Goal: Navigation & Orientation: Find specific page/section

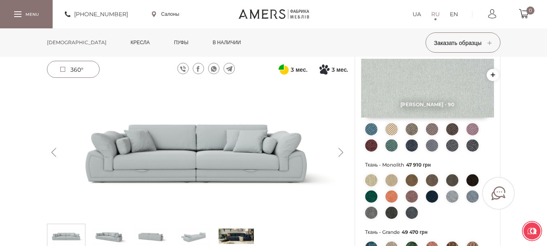
scroll to position [203, 0]
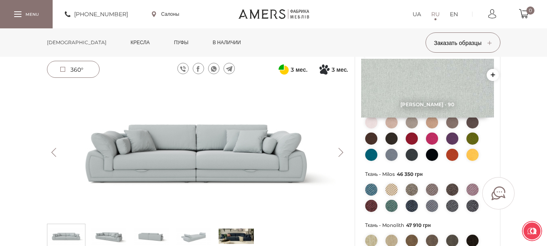
click at [63, 43] on link "[DEMOGRAPHIC_DATA]" at bounding box center [77, 42] width 72 height 28
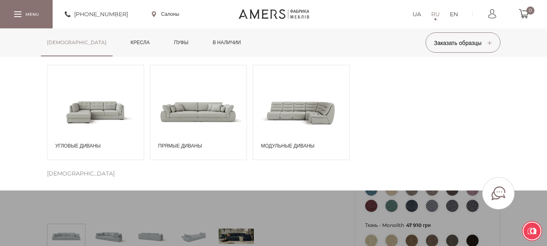
click at [276, 93] on span at bounding box center [301, 111] width 96 height 56
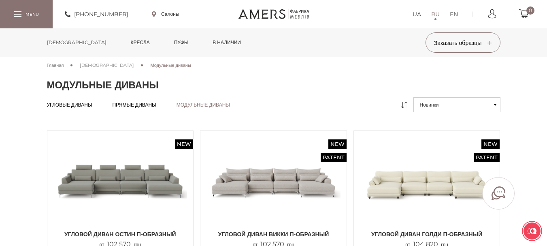
click at [65, 45] on link "[DEMOGRAPHIC_DATA]" at bounding box center [77, 42] width 72 height 28
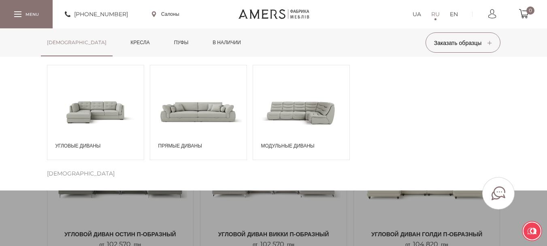
click at [180, 119] on span at bounding box center [198, 111] width 96 height 56
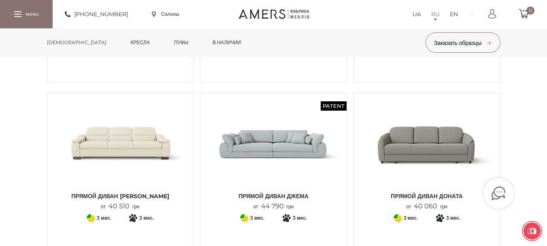
scroll to position [122, 0]
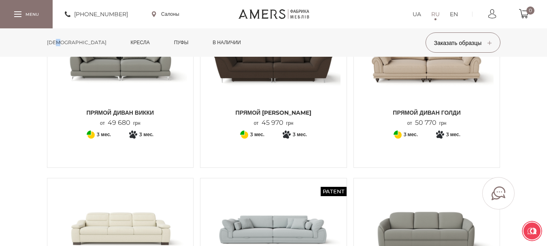
click at [60, 40] on link "[DEMOGRAPHIC_DATA]" at bounding box center [77, 42] width 72 height 28
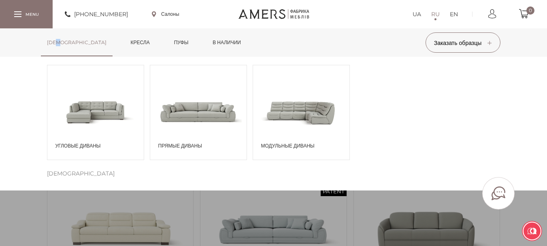
click at [99, 110] on span at bounding box center [95, 111] width 96 height 56
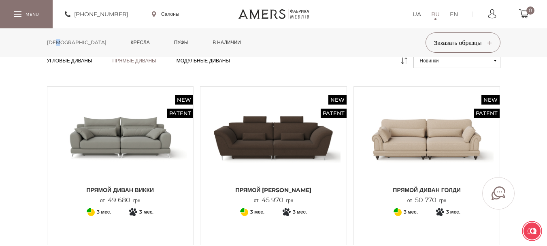
scroll to position [0, 0]
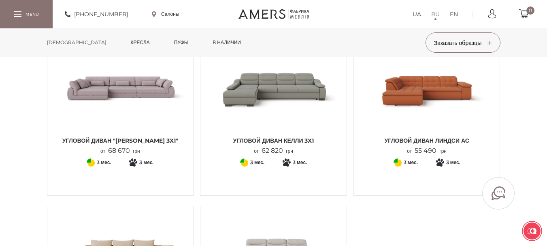
scroll to position [932, 0]
